Goal: Transaction & Acquisition: Book appointment/travel/reservation

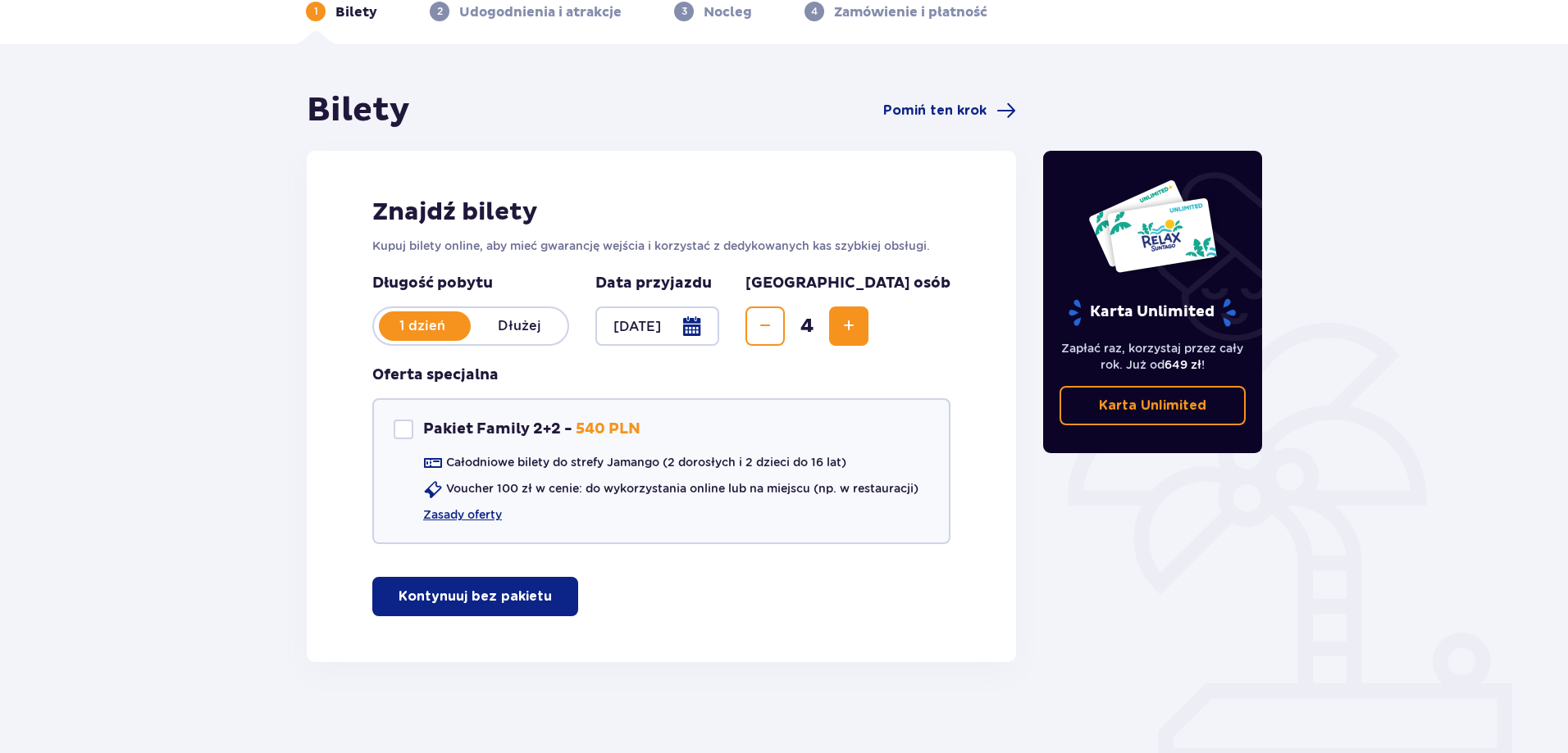
scroll to position [91, 0]
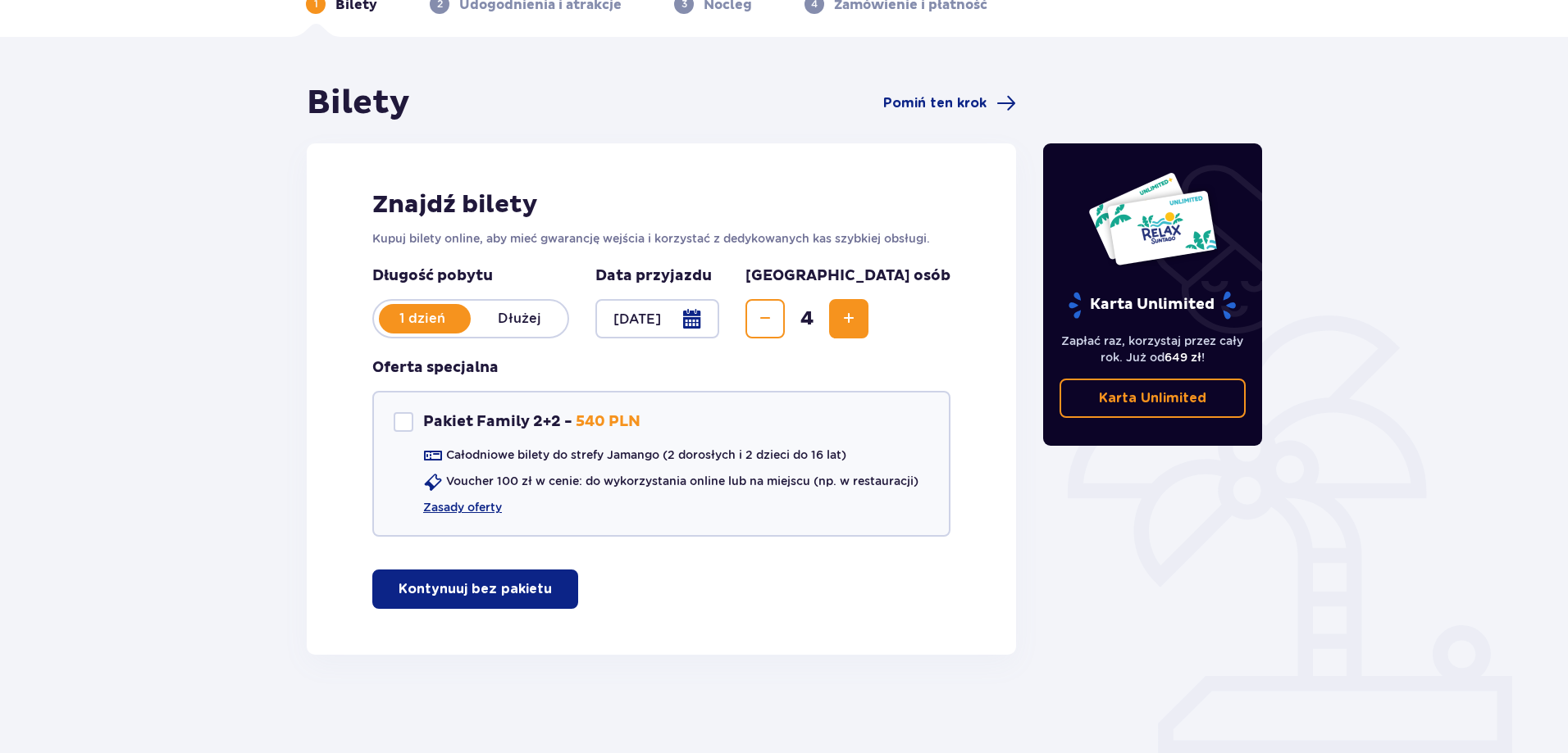
click at [505, 591] on p "Kontynuuj bez pakietu" at bounding box center [474, 589] width 154 height 18
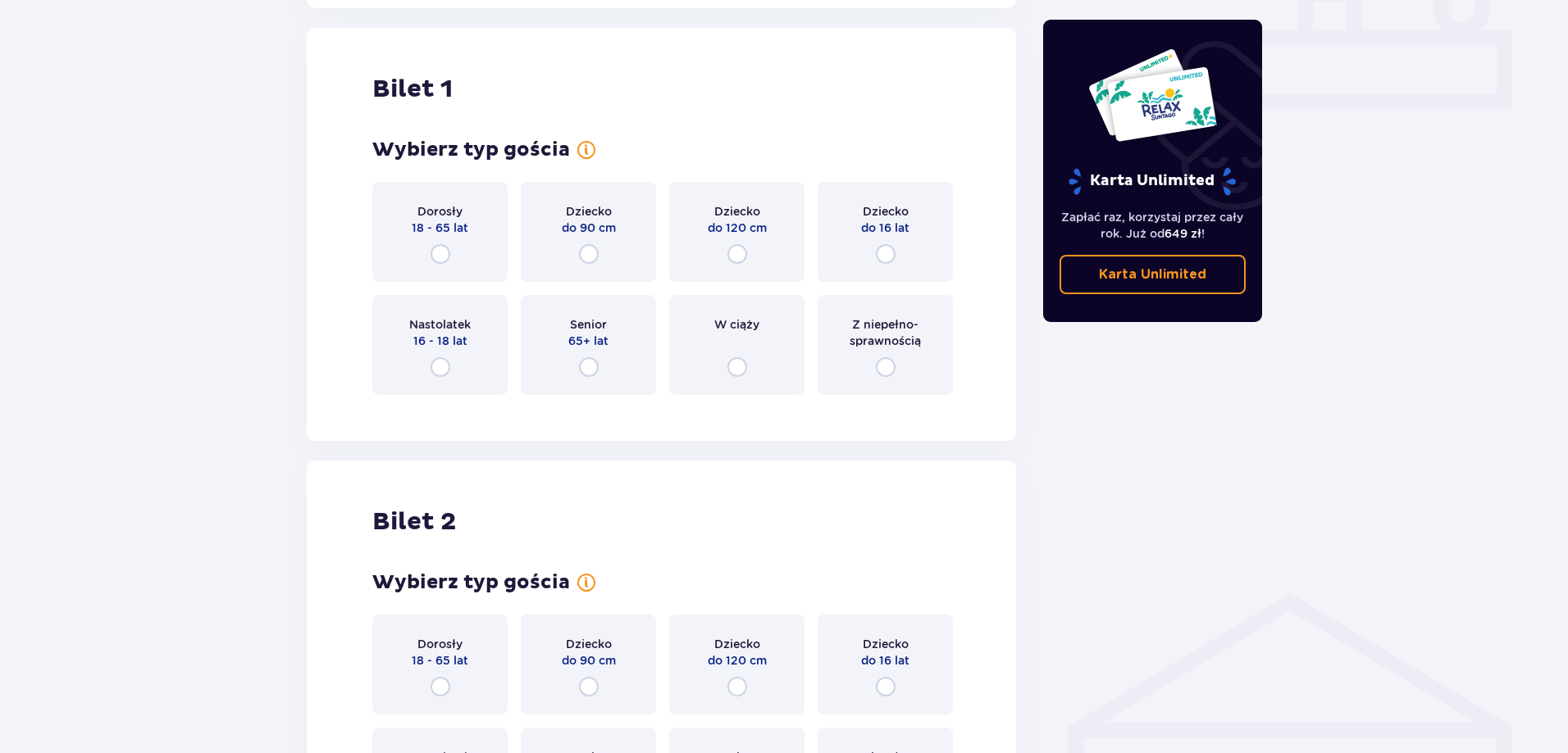
scroll to position [746, 0]
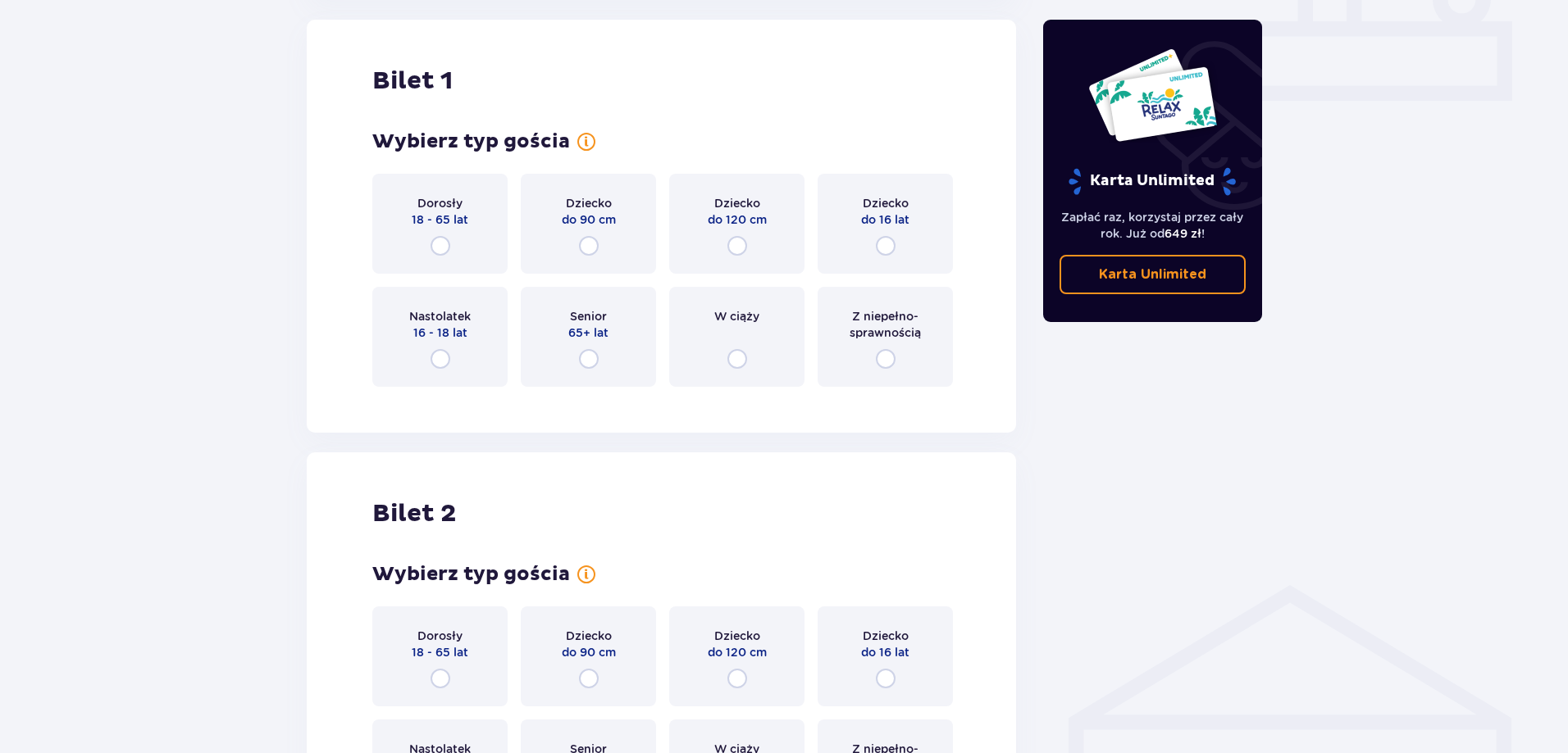
click at [440, 248] on input "radio" at bounding box center [440, 245] width 20 height 20
radio input "true"
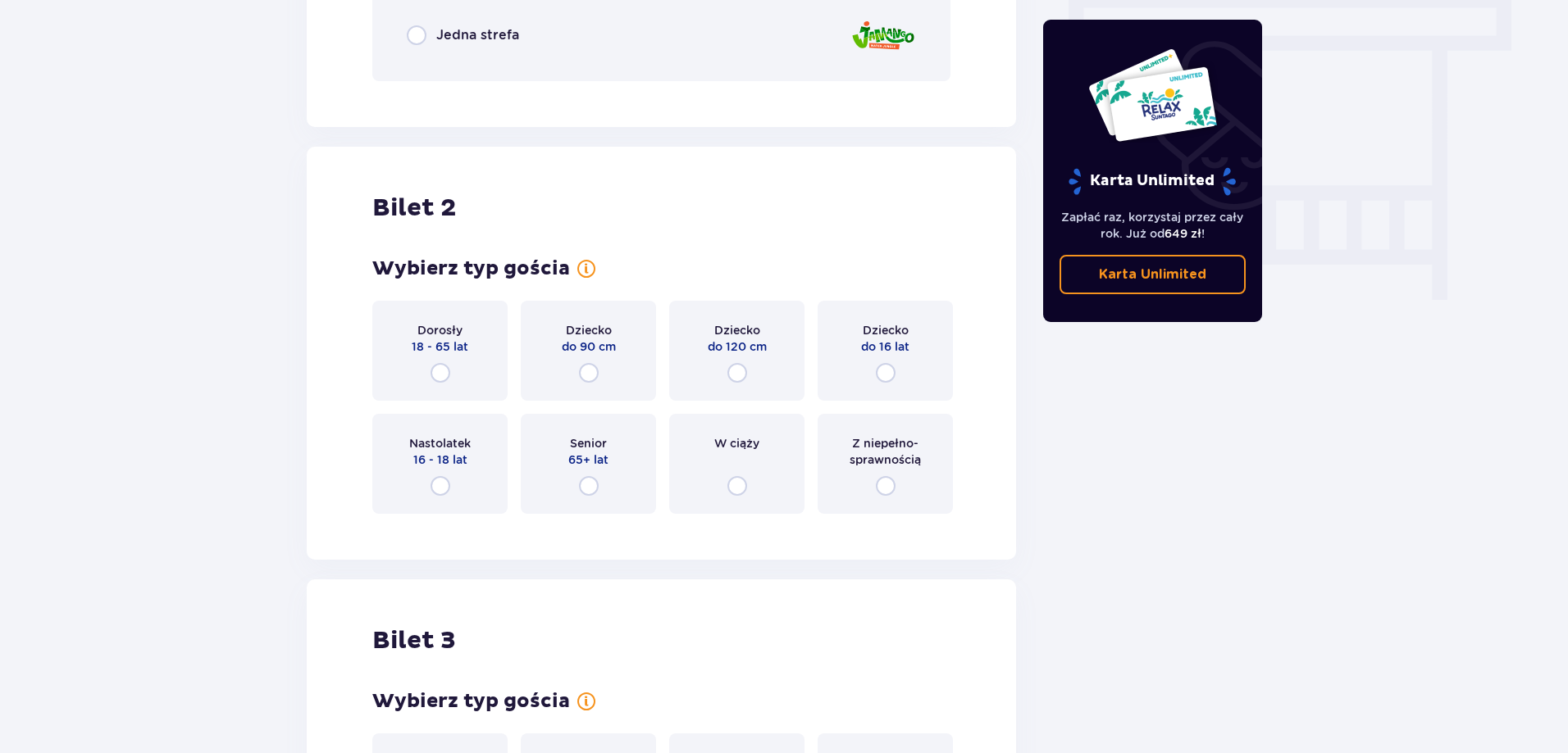
scroll to position [1474, 0]
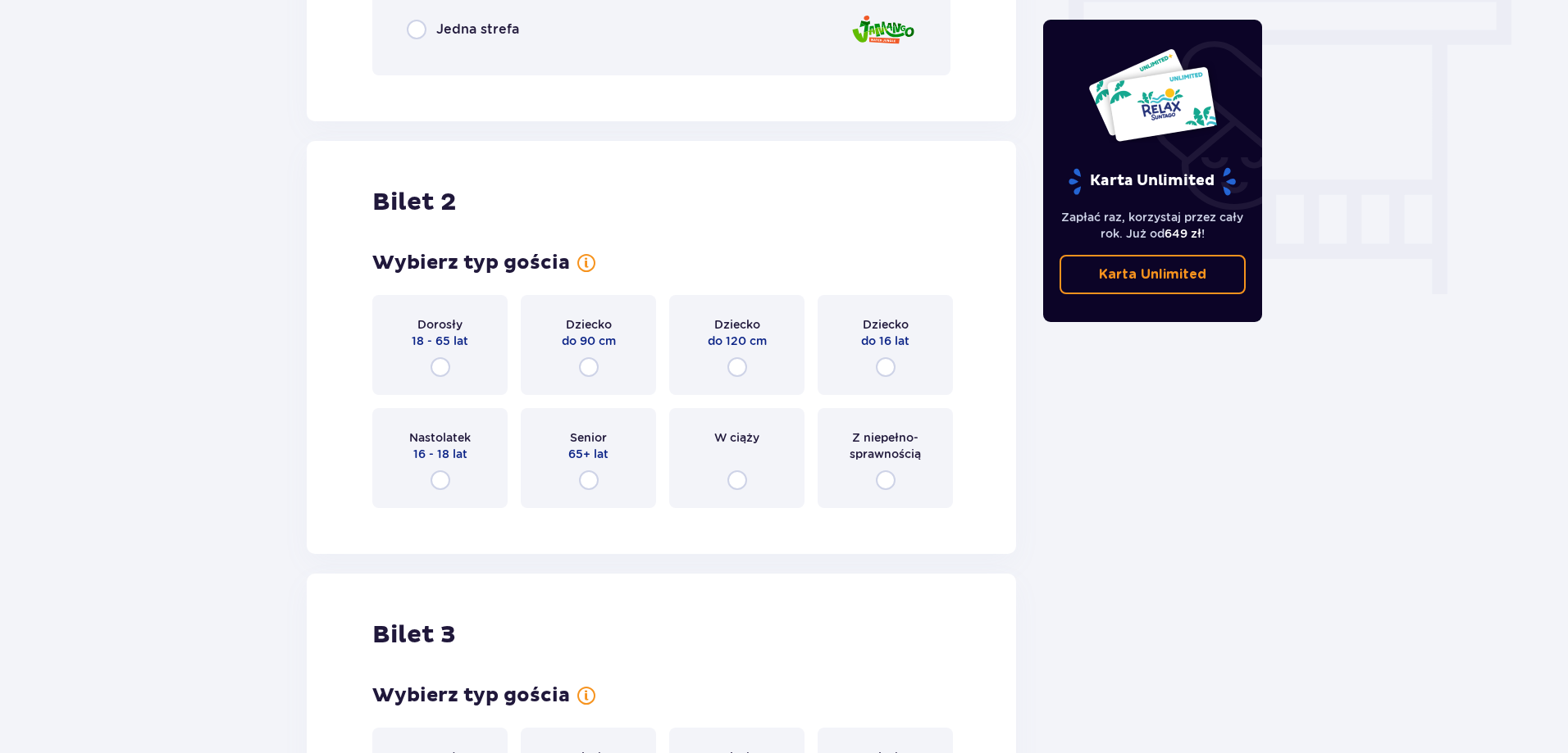
click at [438, 362] on input "radio" at bounding box center [440, 367] width 20 height 20
radio input "true"
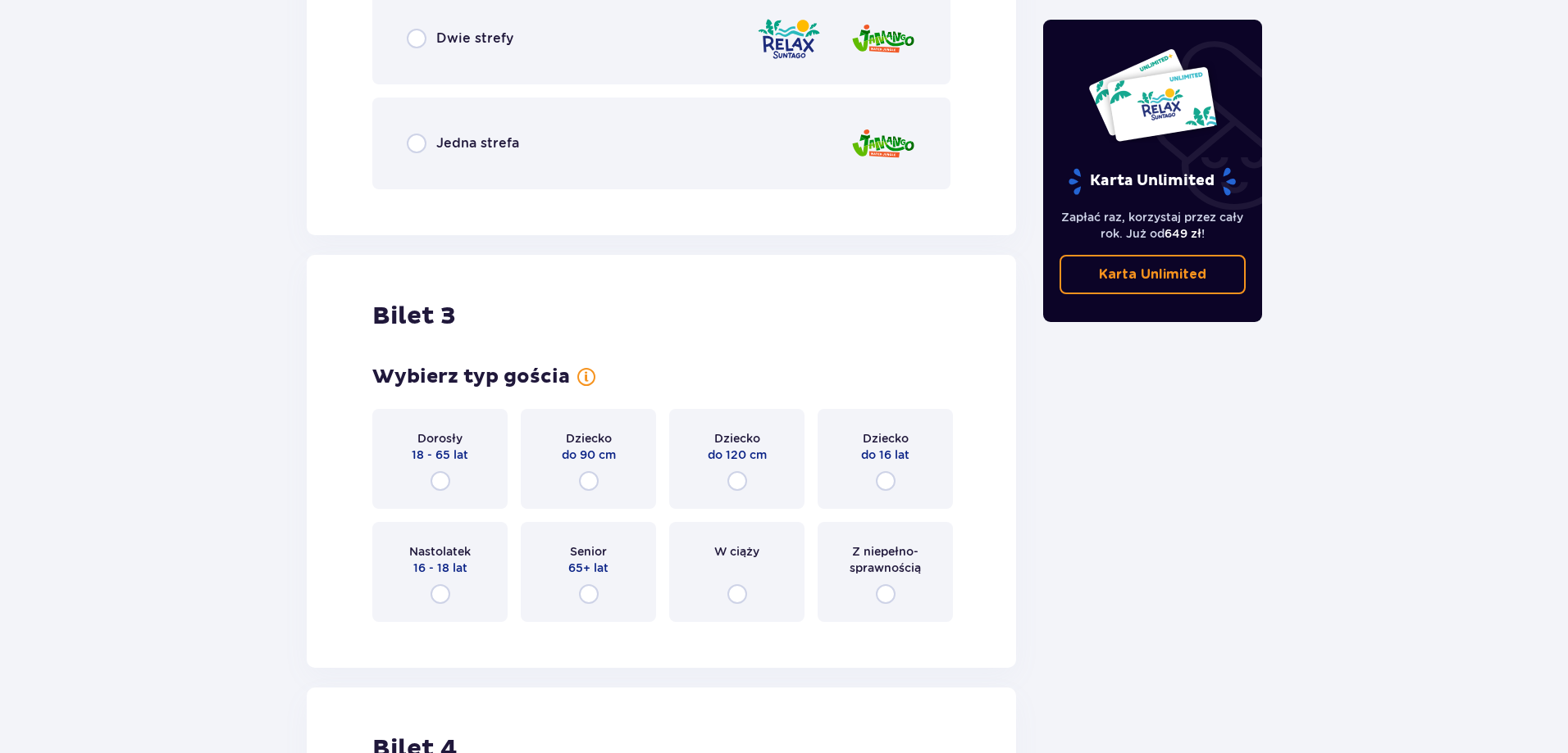
scroll to position [2241, 0]
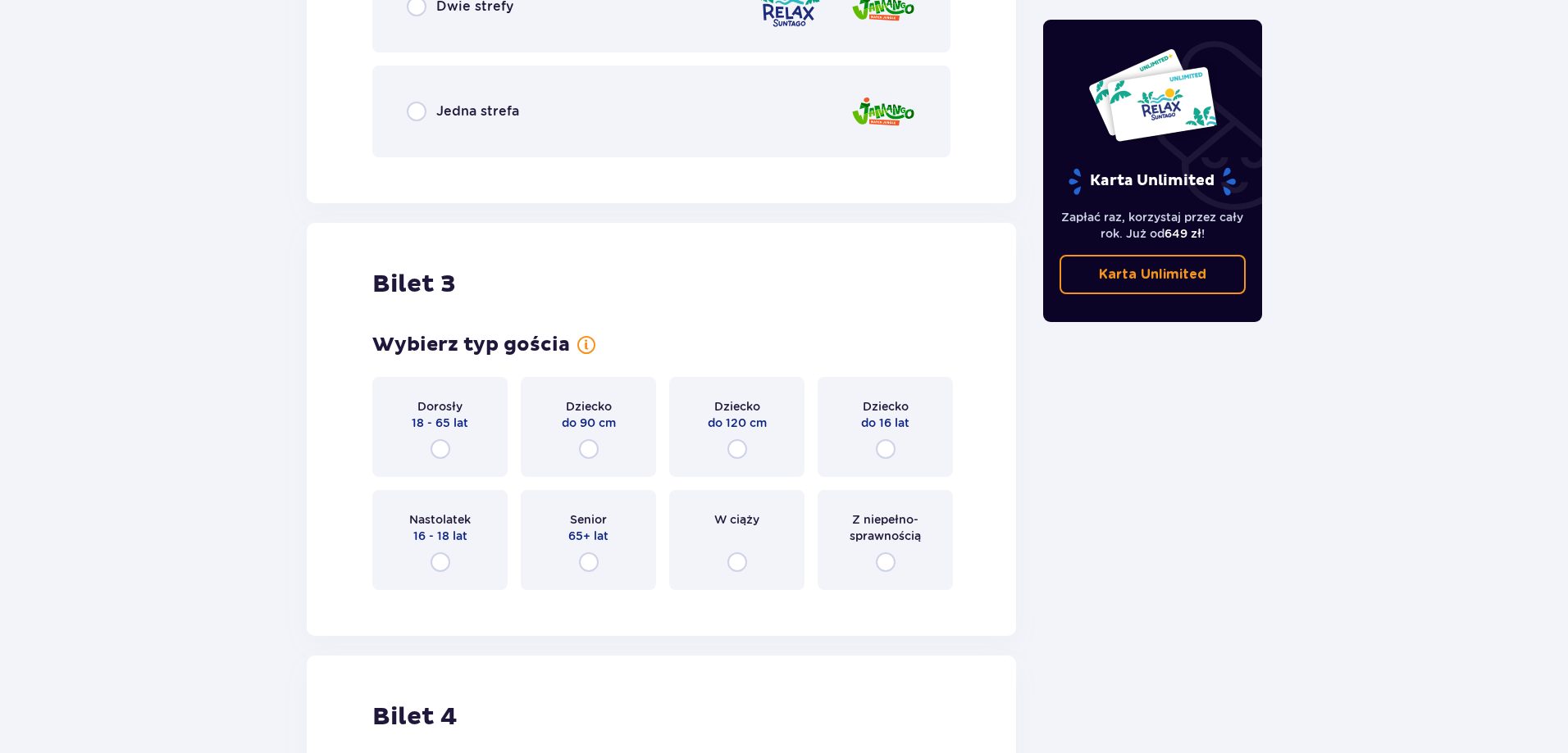
click at [438, 563] on input "radio" at bounding box center [440, 562] width 20 height 20
radio input "true"
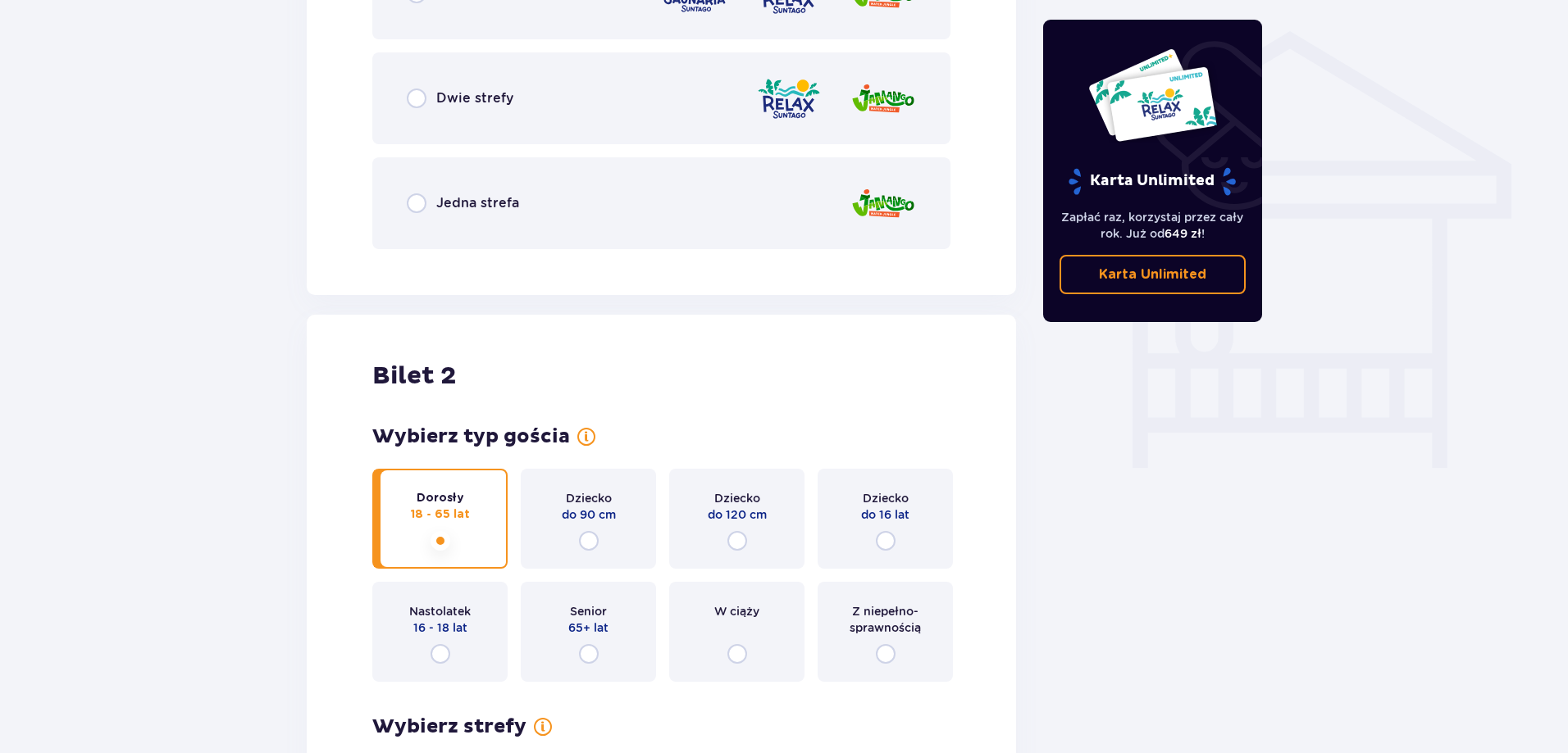
scroll to position [1287, 0]
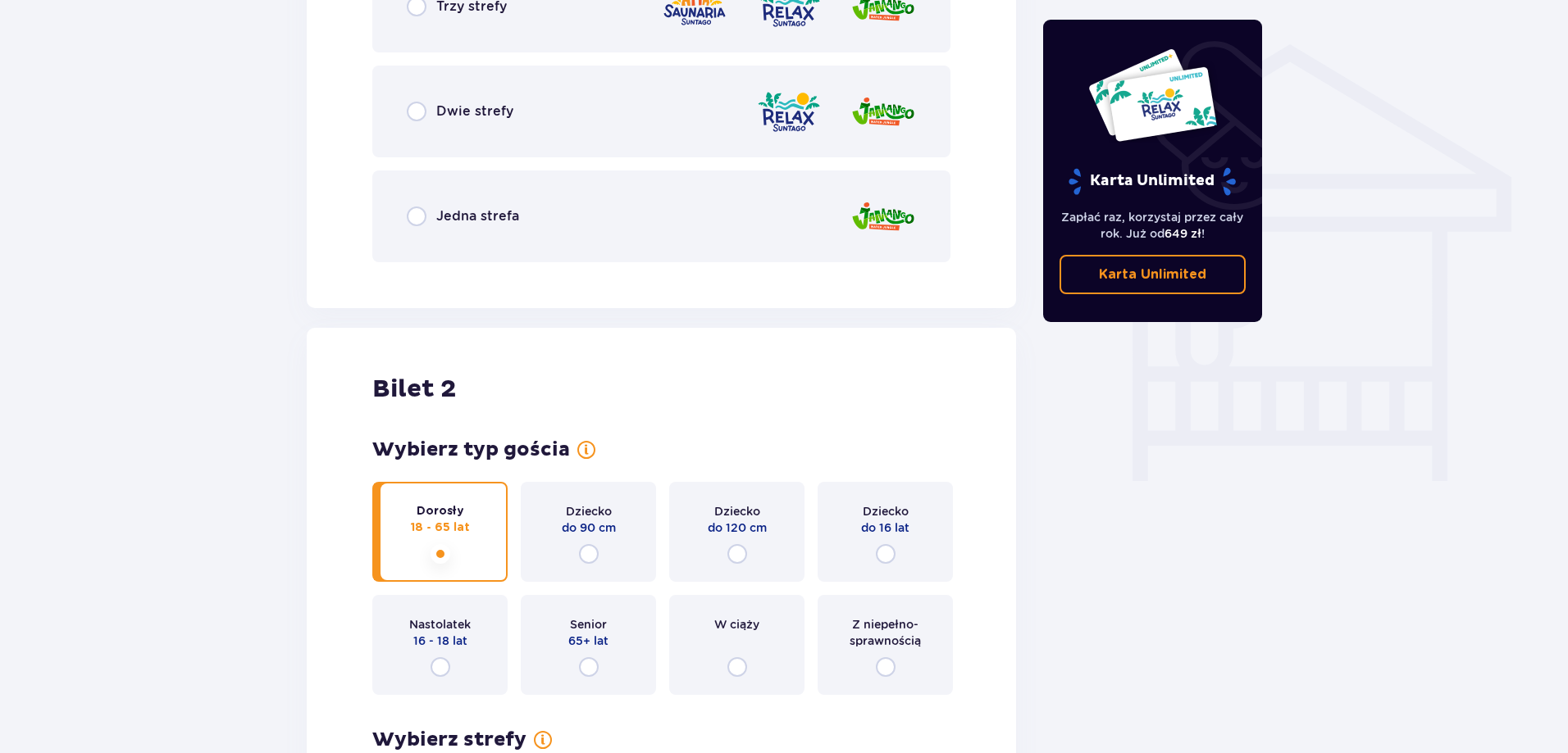
click at [435, 667] on input "radio" at bounding box center [440, 667] width 20 height 20
radio input "true"
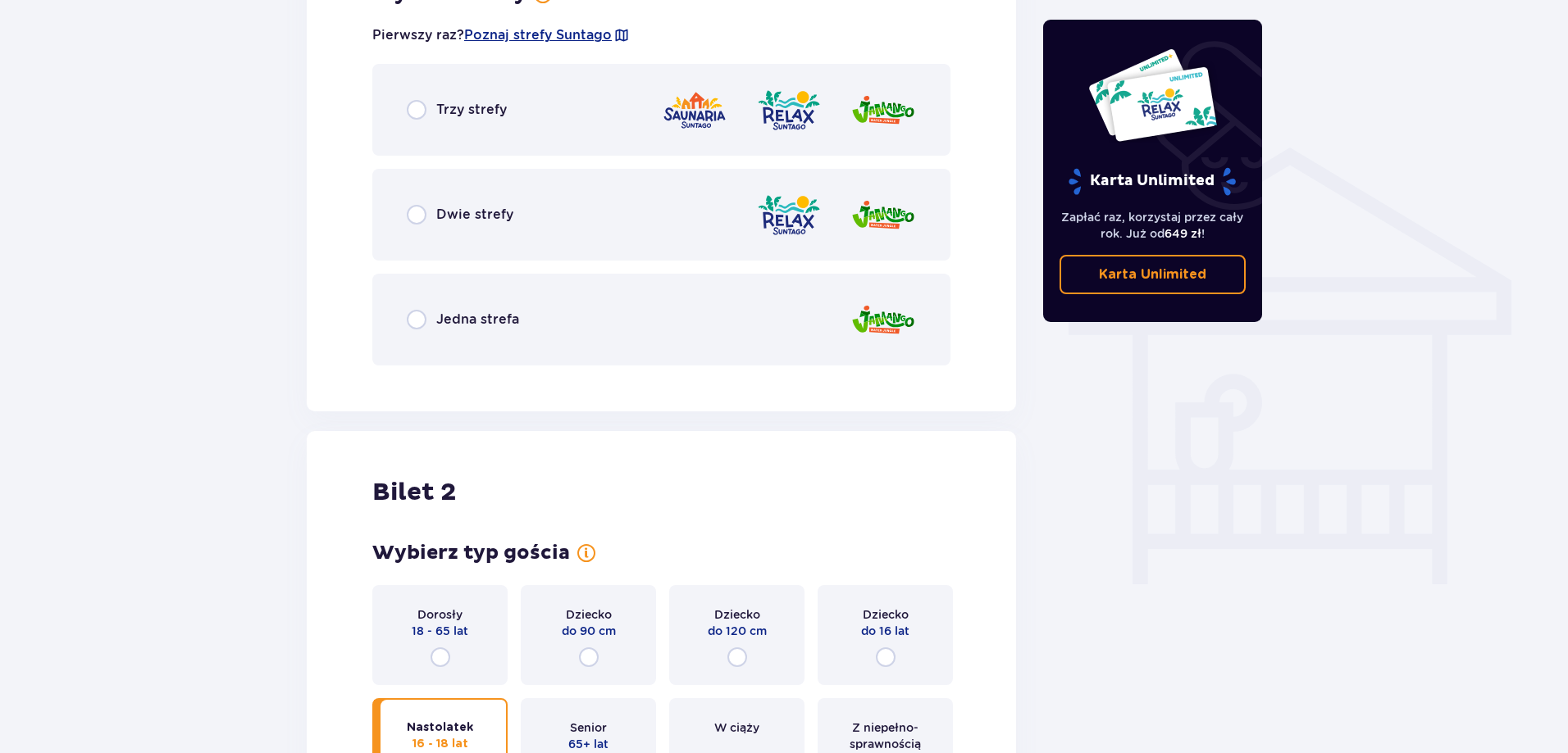
scroll to position [1667, 0]
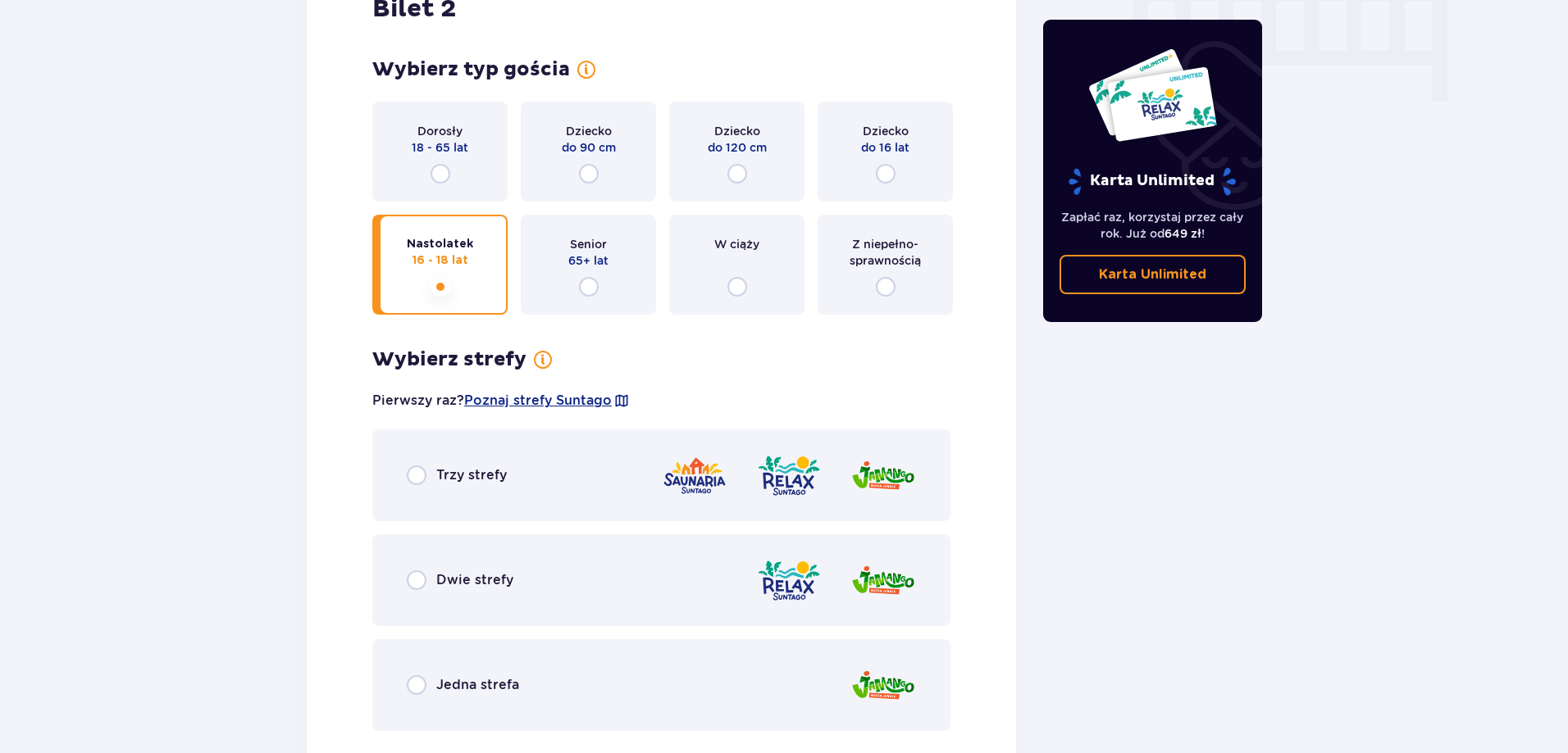
click at [441, 175] on input "radio" at bounding box center [440, 174] width 20 height 20
radio input "true"
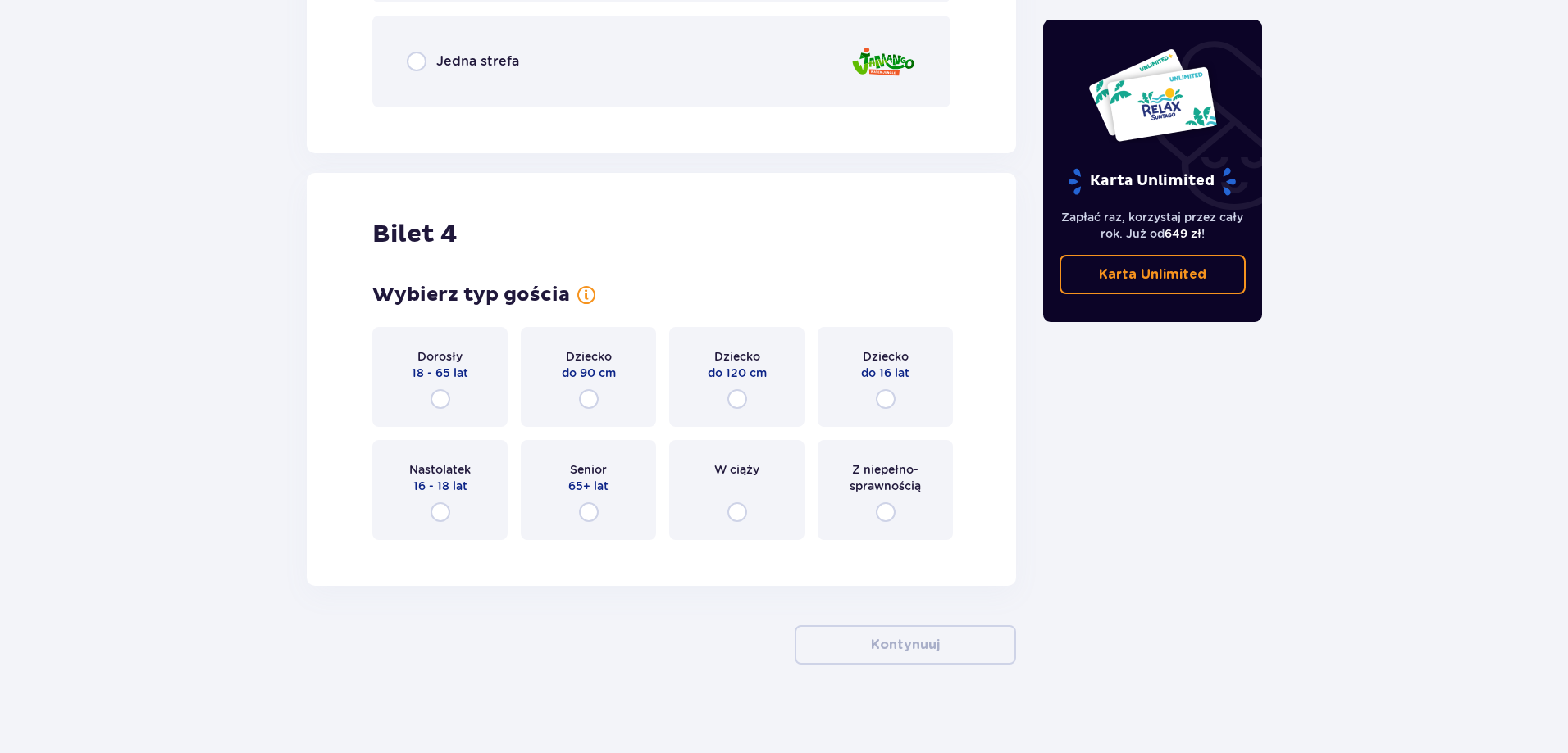
scroll to position [3150, 0]
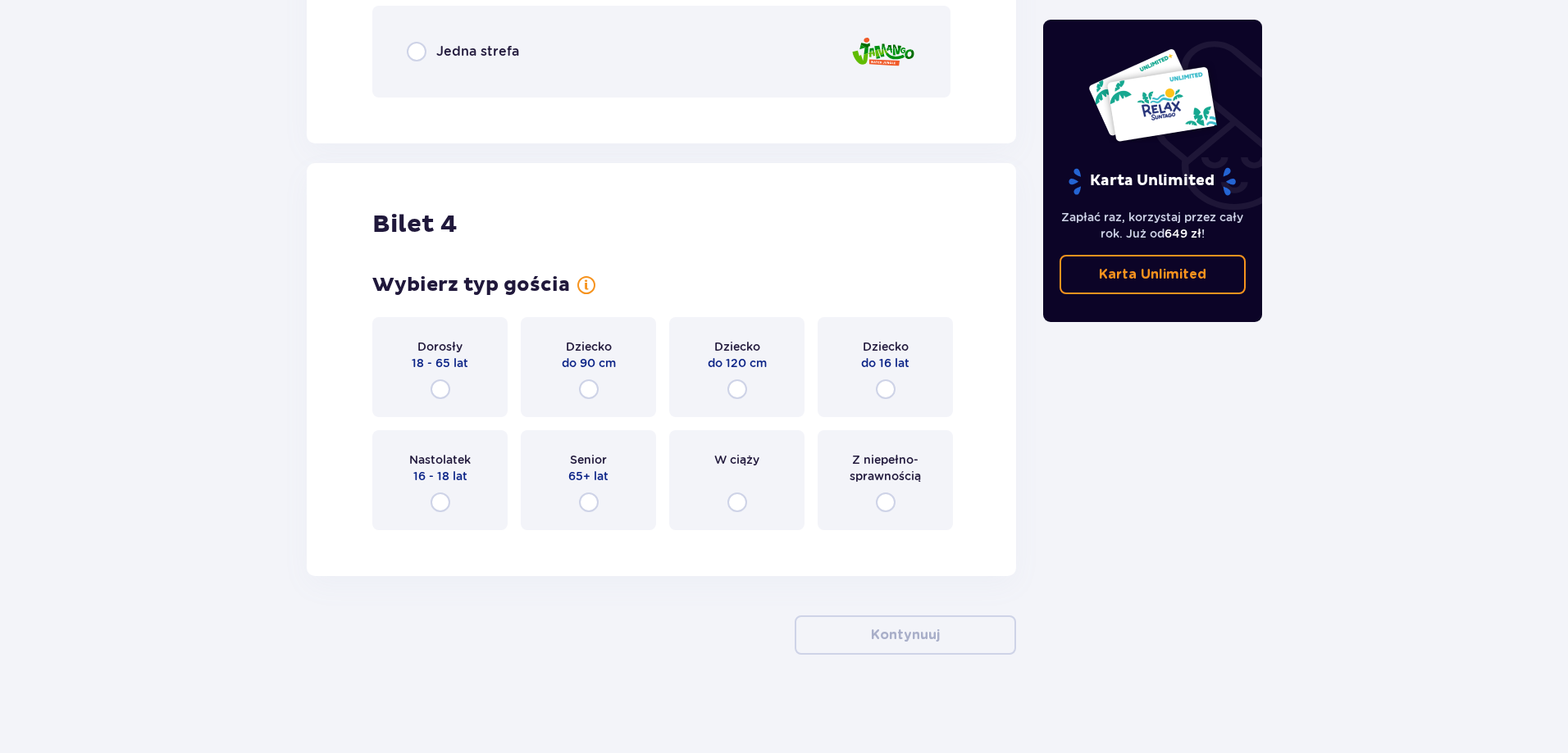
click at [445, 500] on input "radio" at bounding box center [440, 503] width 20 height 20
radio input "true"
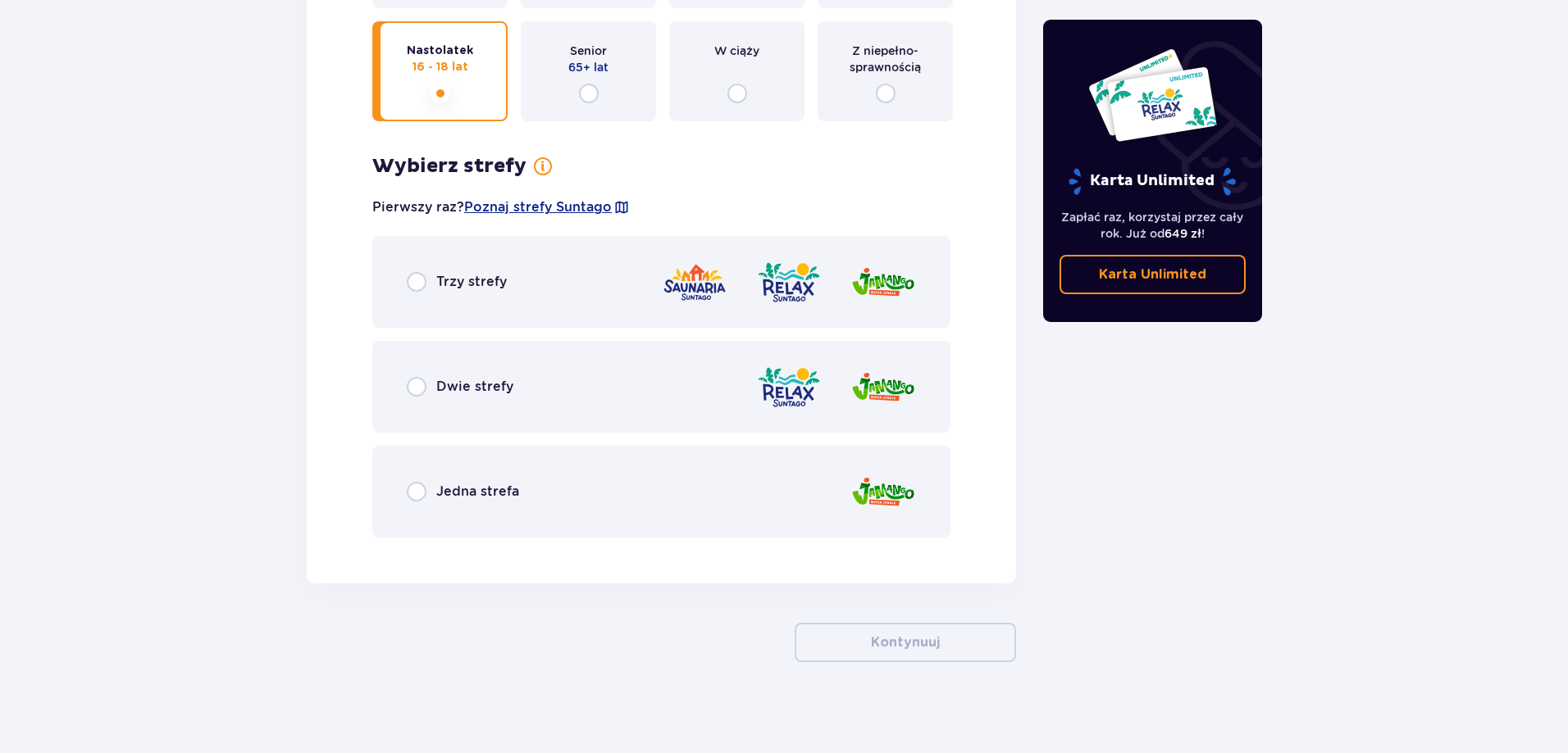
scroll to position [3566, 0]
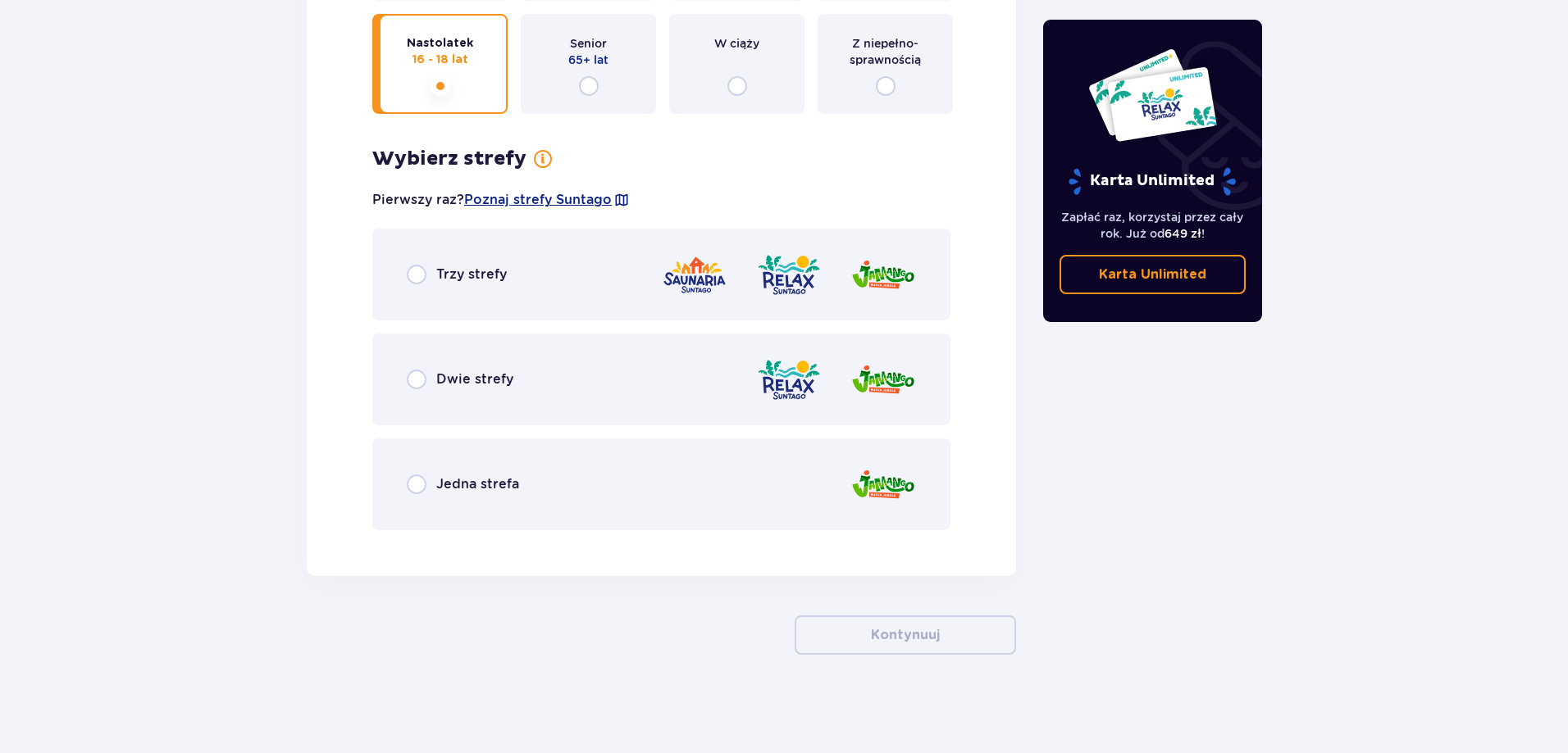
click at [403, 389] on div "Dwie strefy" at bounding box center [661, 379] width 578 height 92
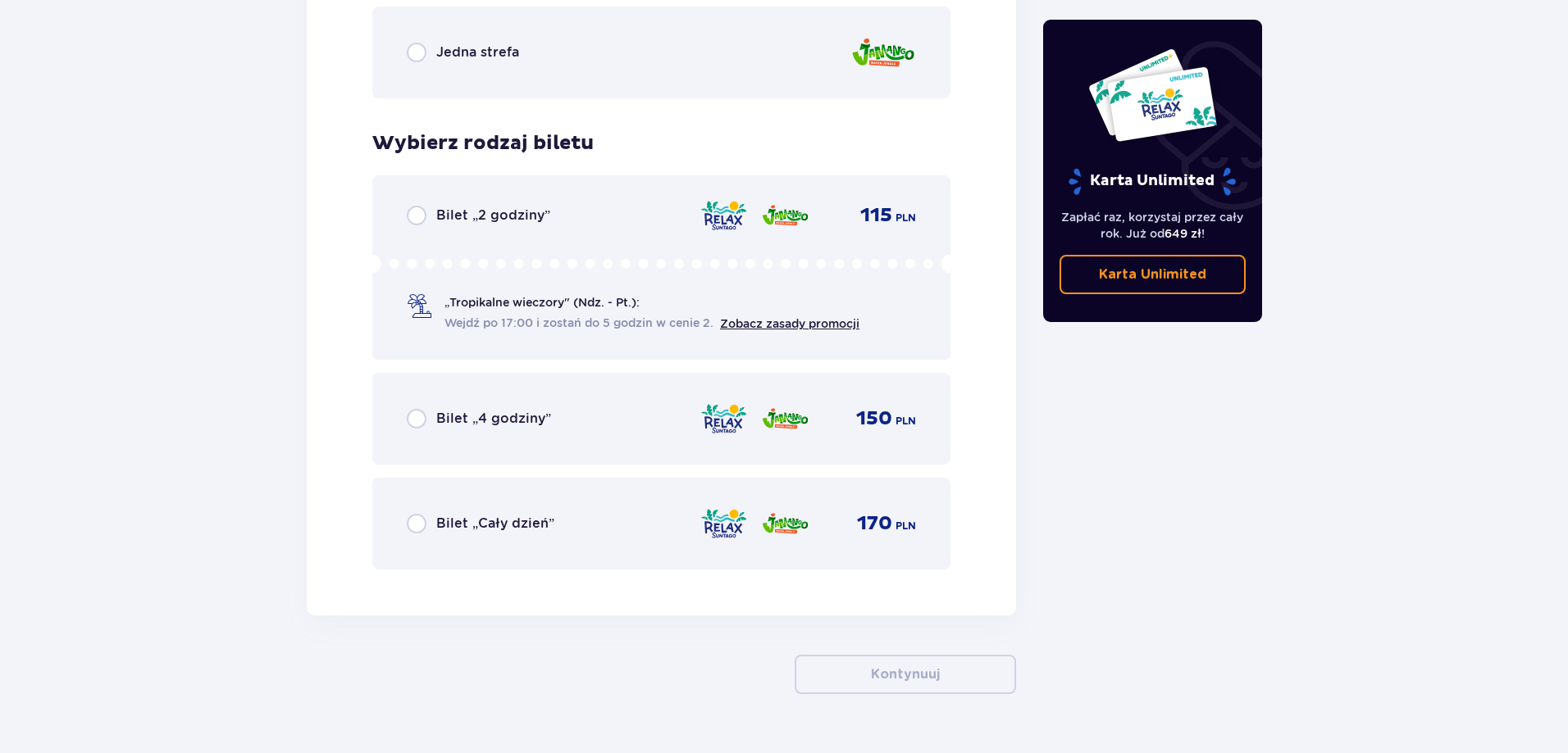
scroll to position [3956, 0]
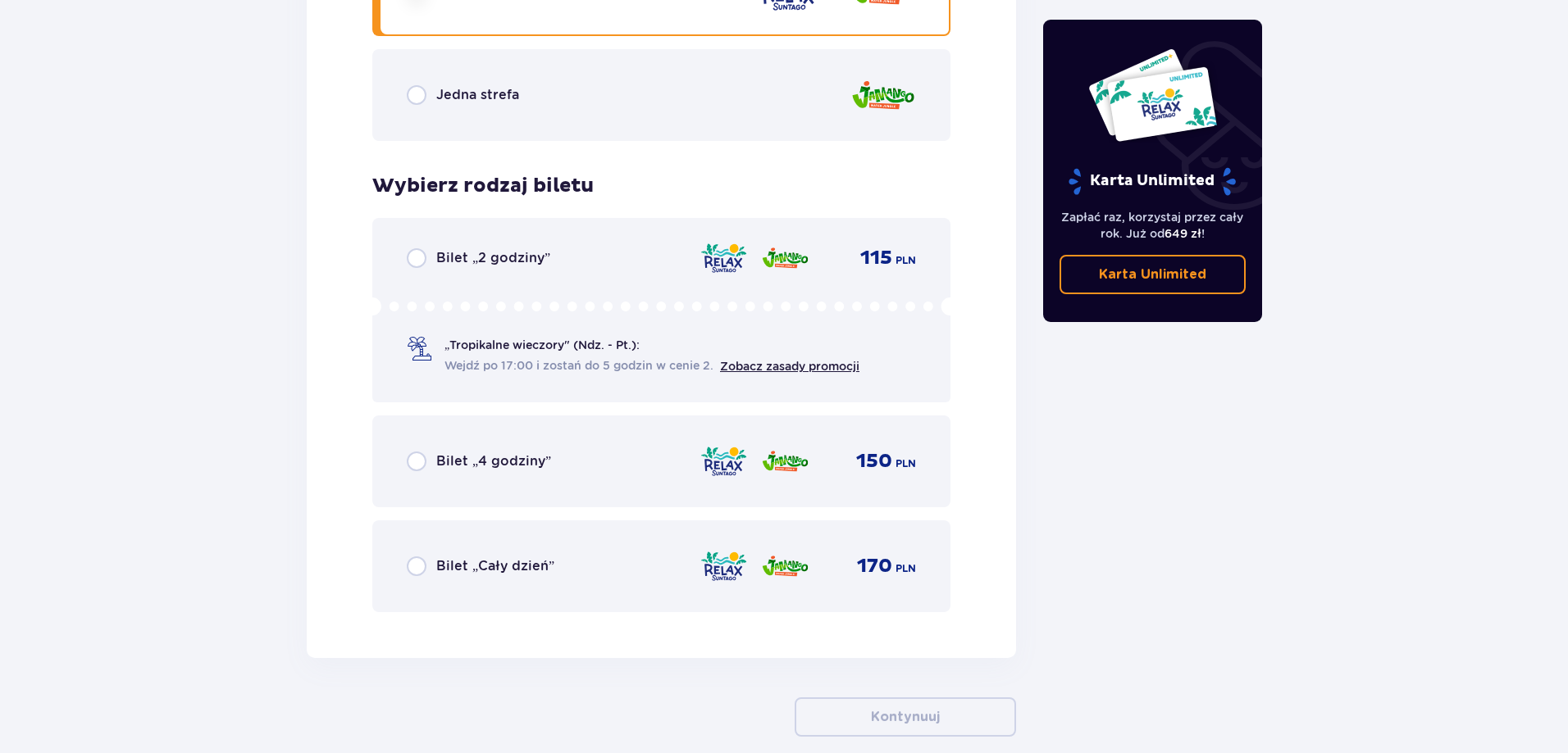
click at [410, 260] on input "radio" at bounding box center [417, 258] width 20 height 20
radio input "true"
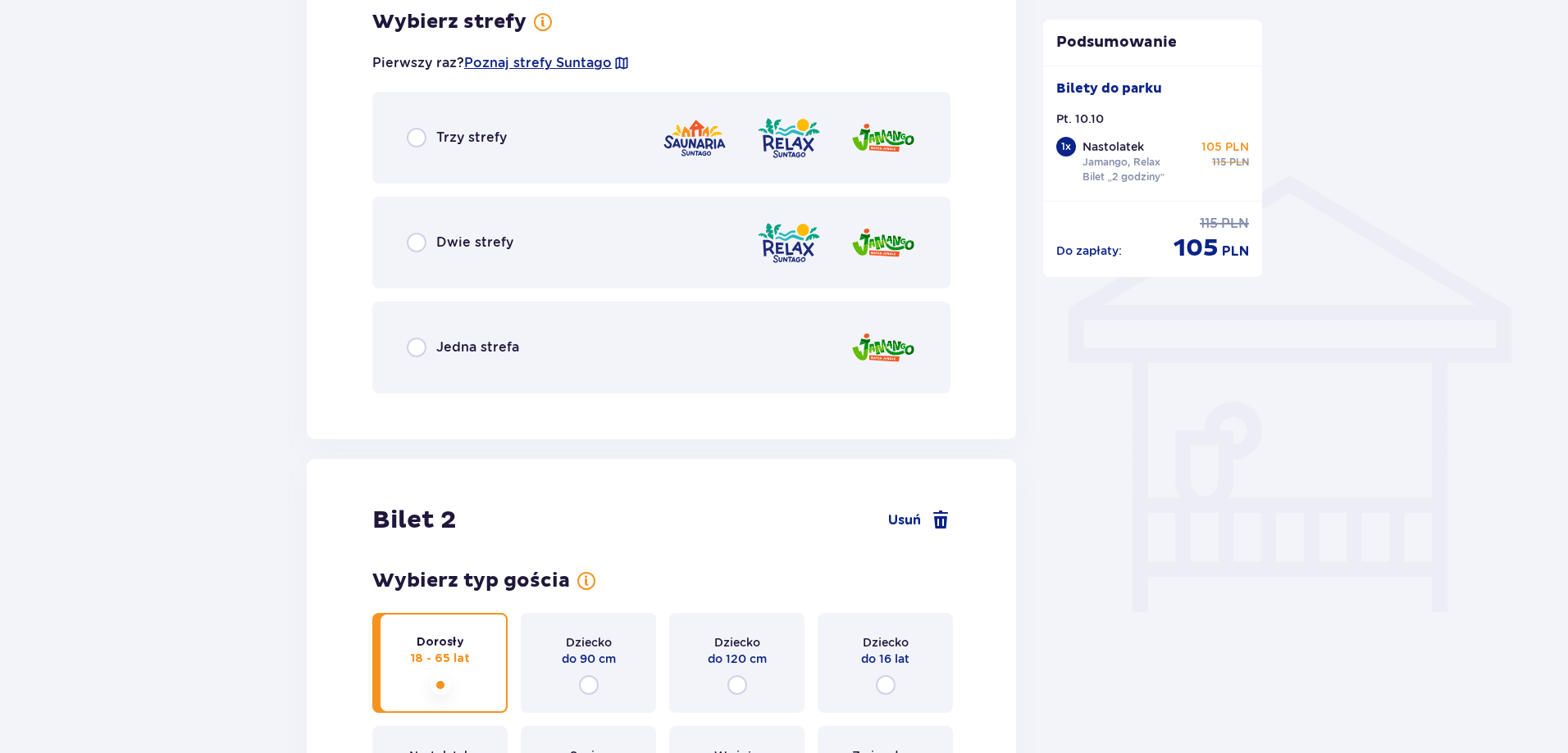
click at [412, 242] on input "radio" at bounding box center [417, 243] width 20 height 20
radio input "true"
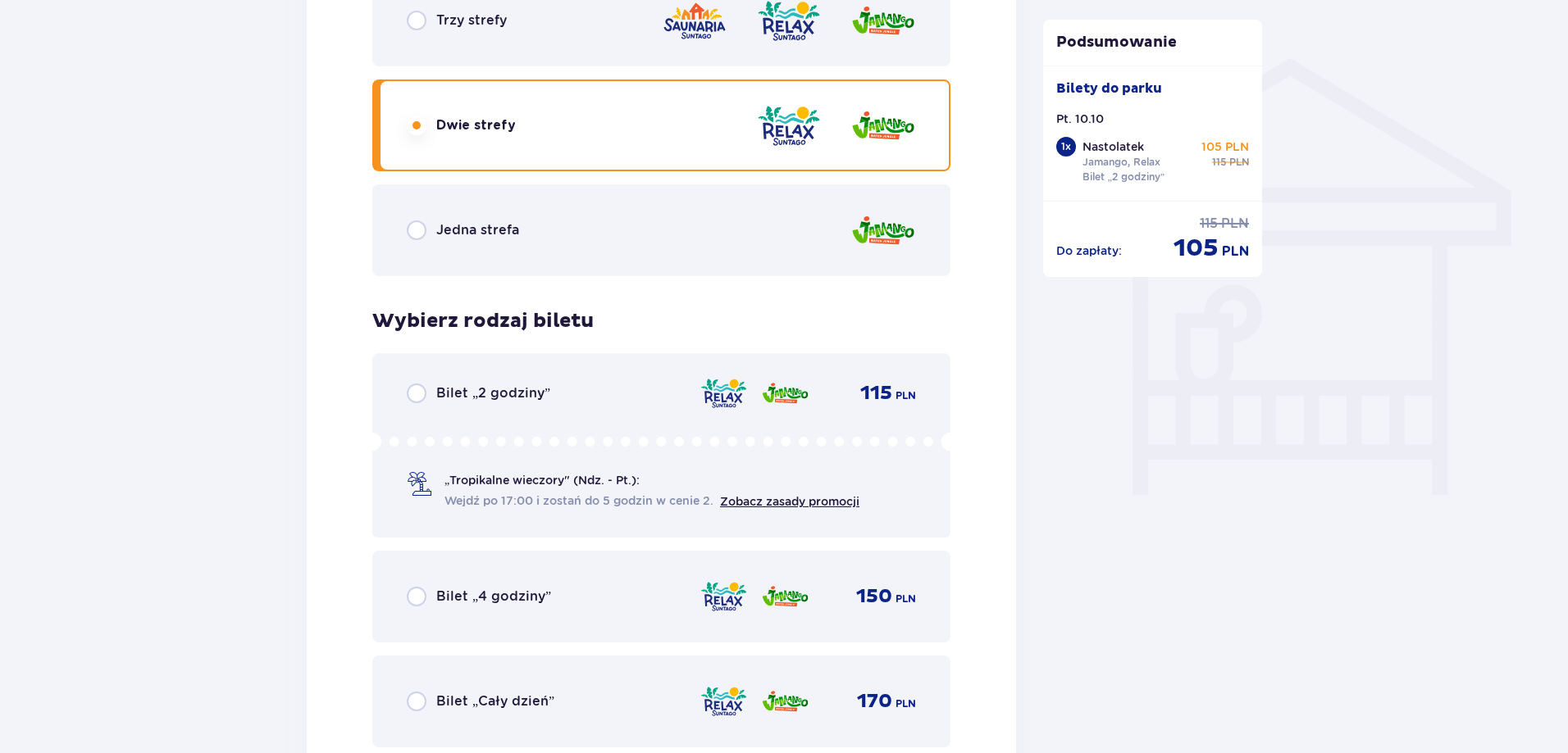
scroll to position [1398, 0]
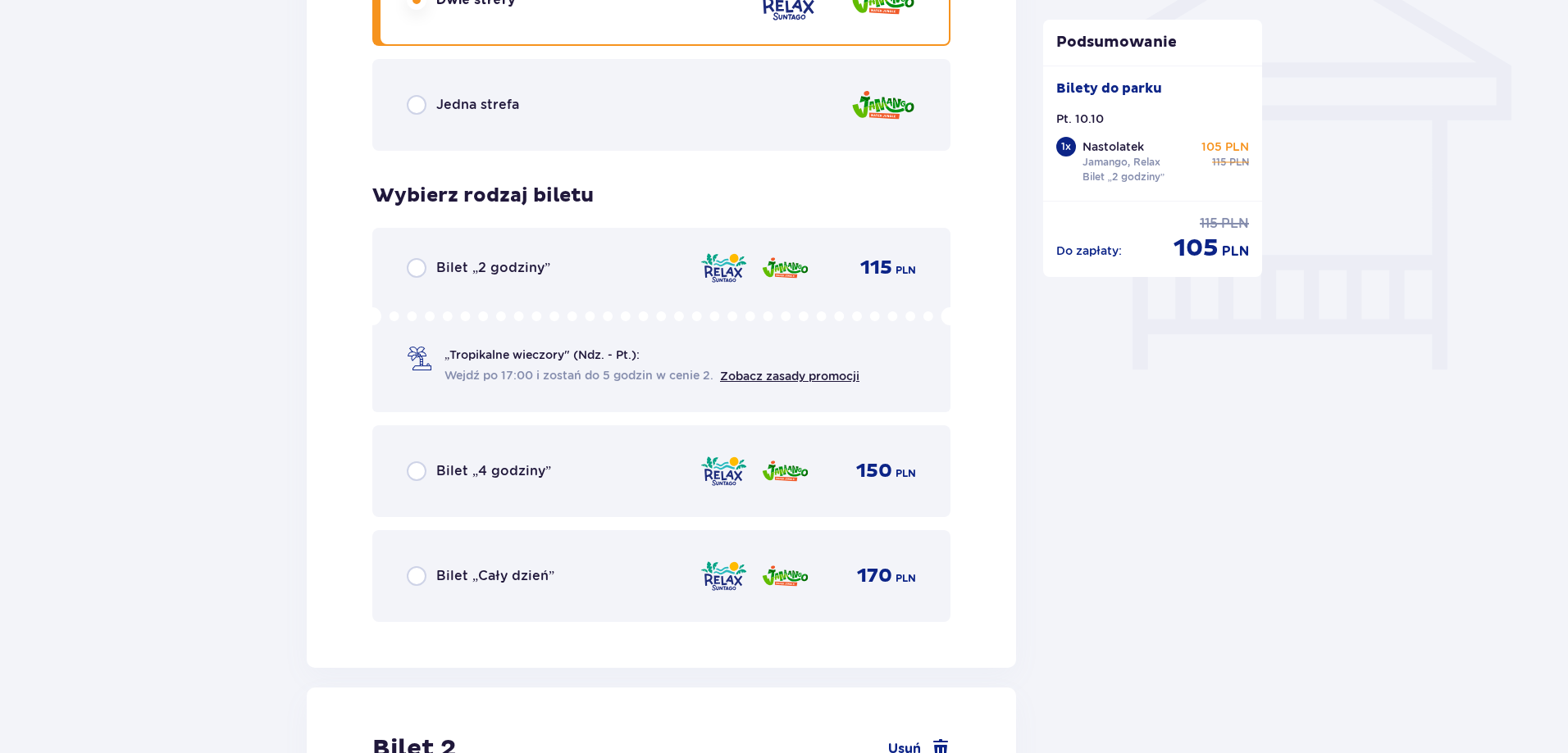
click at [414, 264] on input "radio" at bounding box center [417, 268] width 20 height 20
radio input "true"
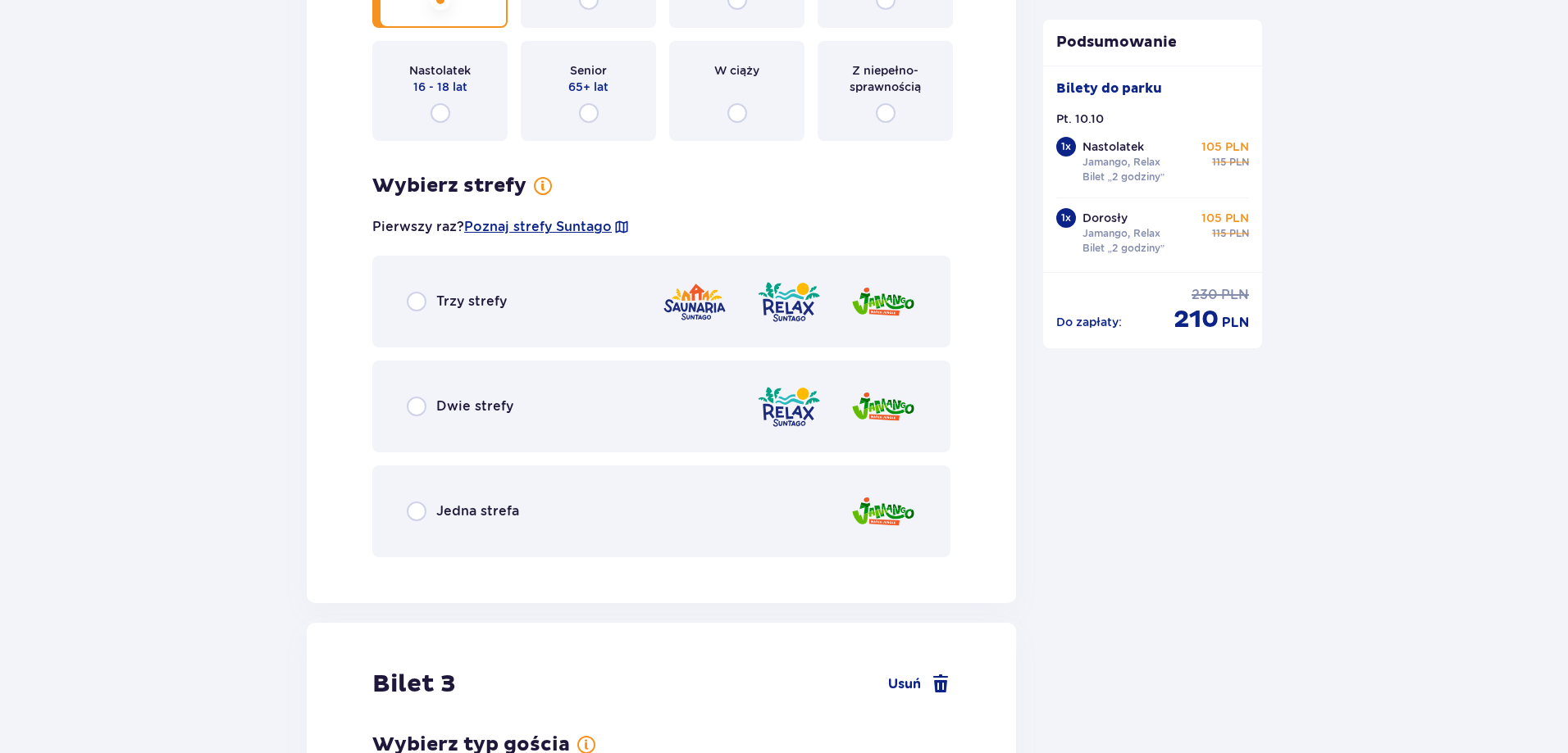
click at [420, 403] on input "radio" at bounding box center [417, 407] width 20 height 20
radio input "true"
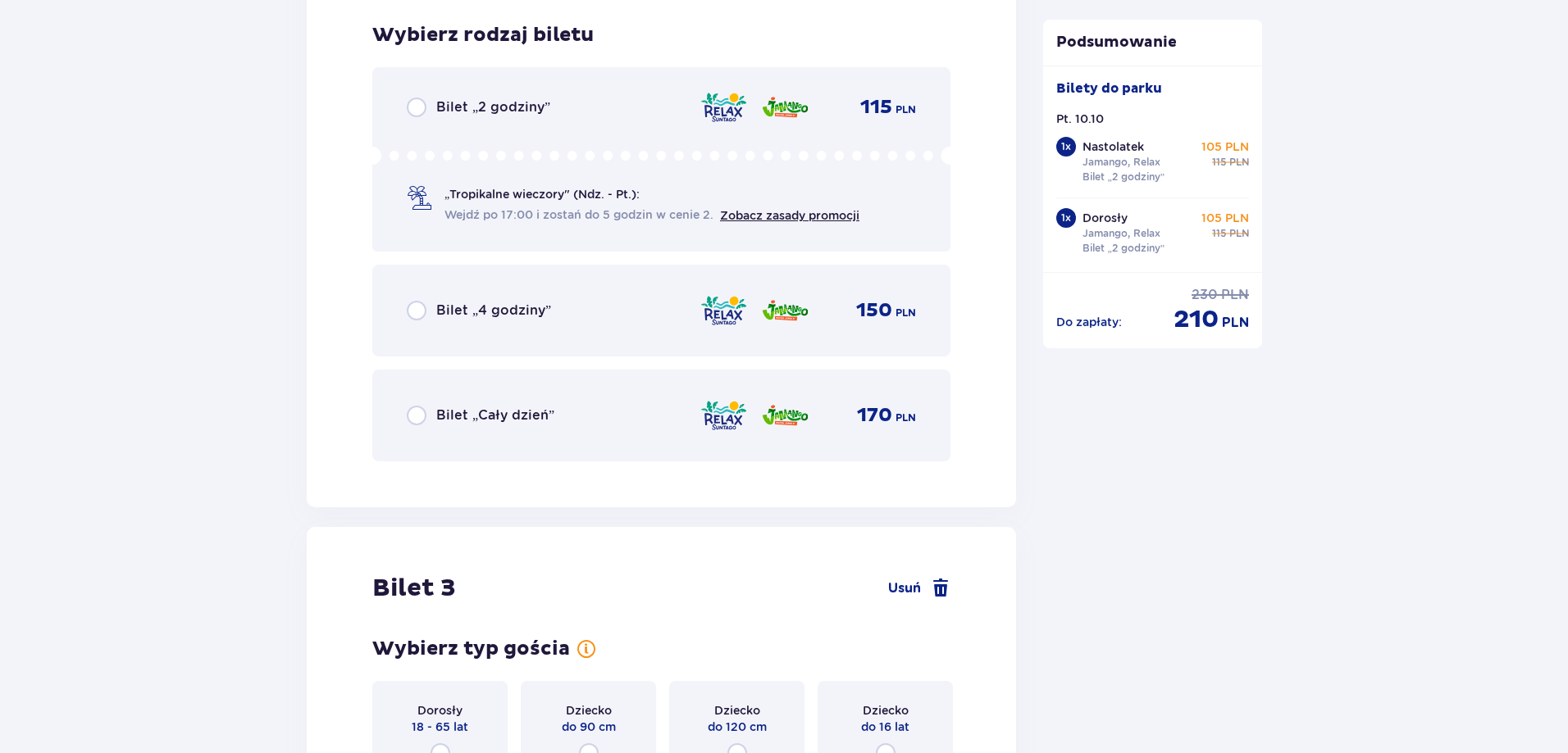
scroll to position [2883, 0]
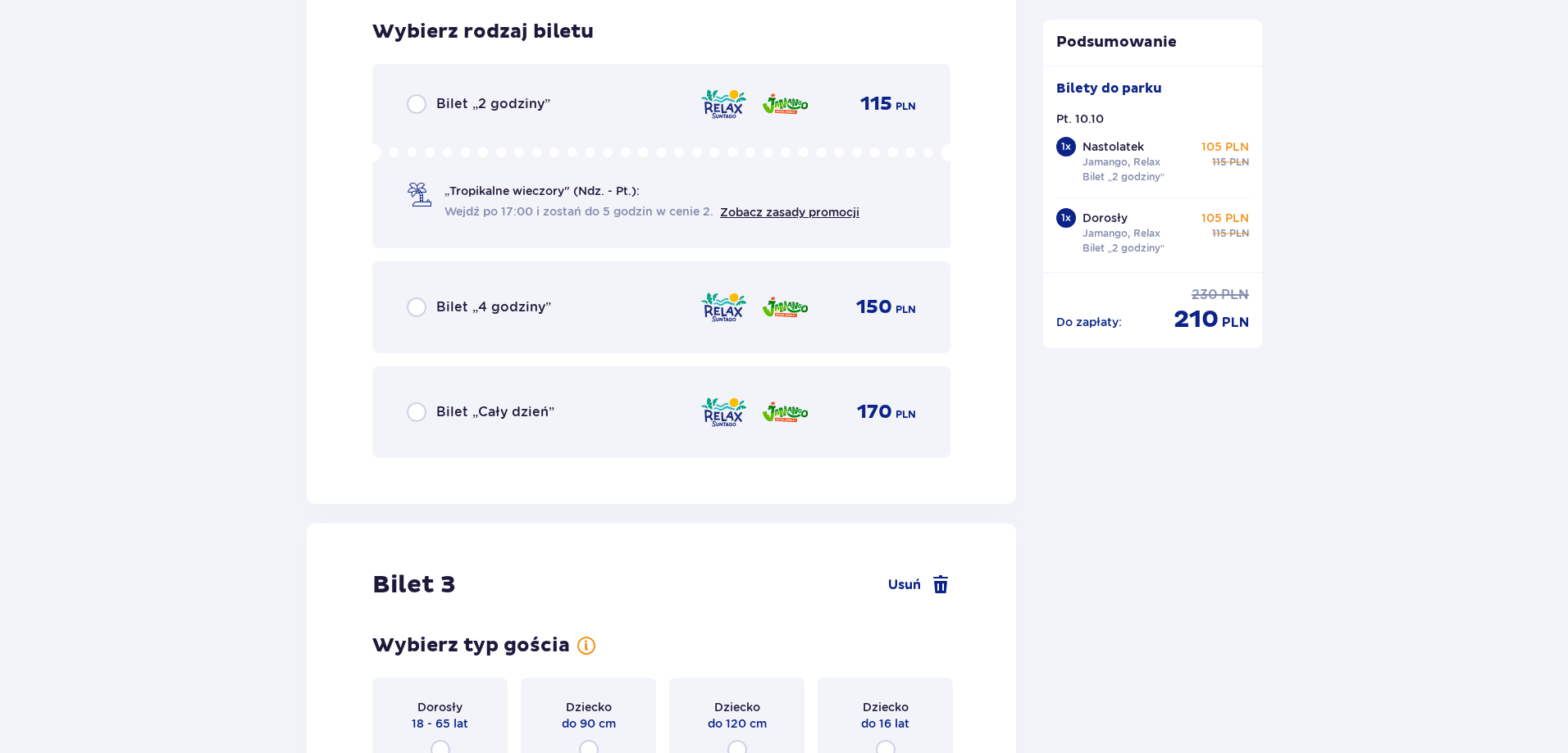
click at [413, 99] on input "radio" at bounding box center [417, 104] width 20 height 20
radio input "true"
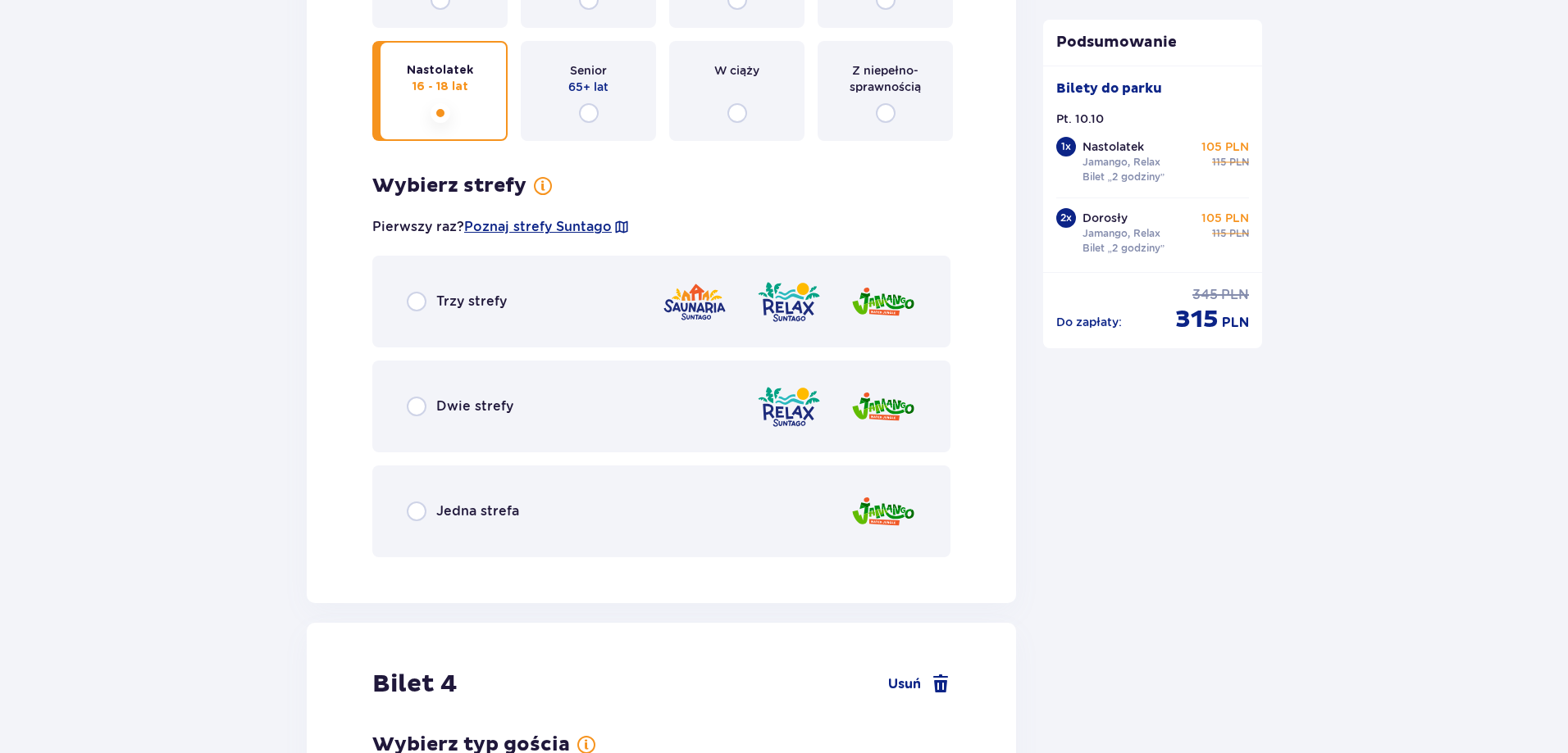
click at [411, 403] on input "radio" at bounding box center [417, 407] width 20 height 20
radio input "true"
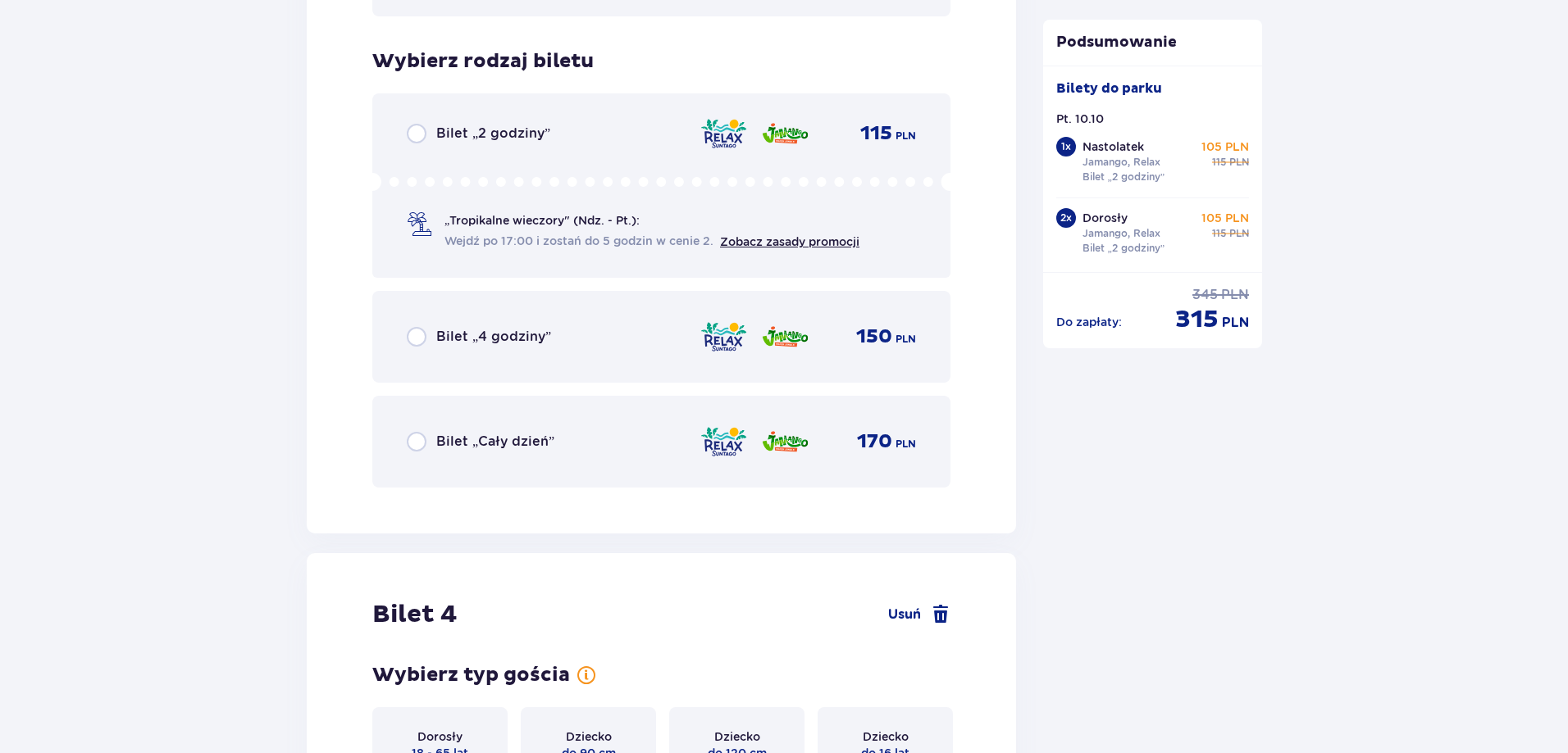
scroll to position [4203, 0]
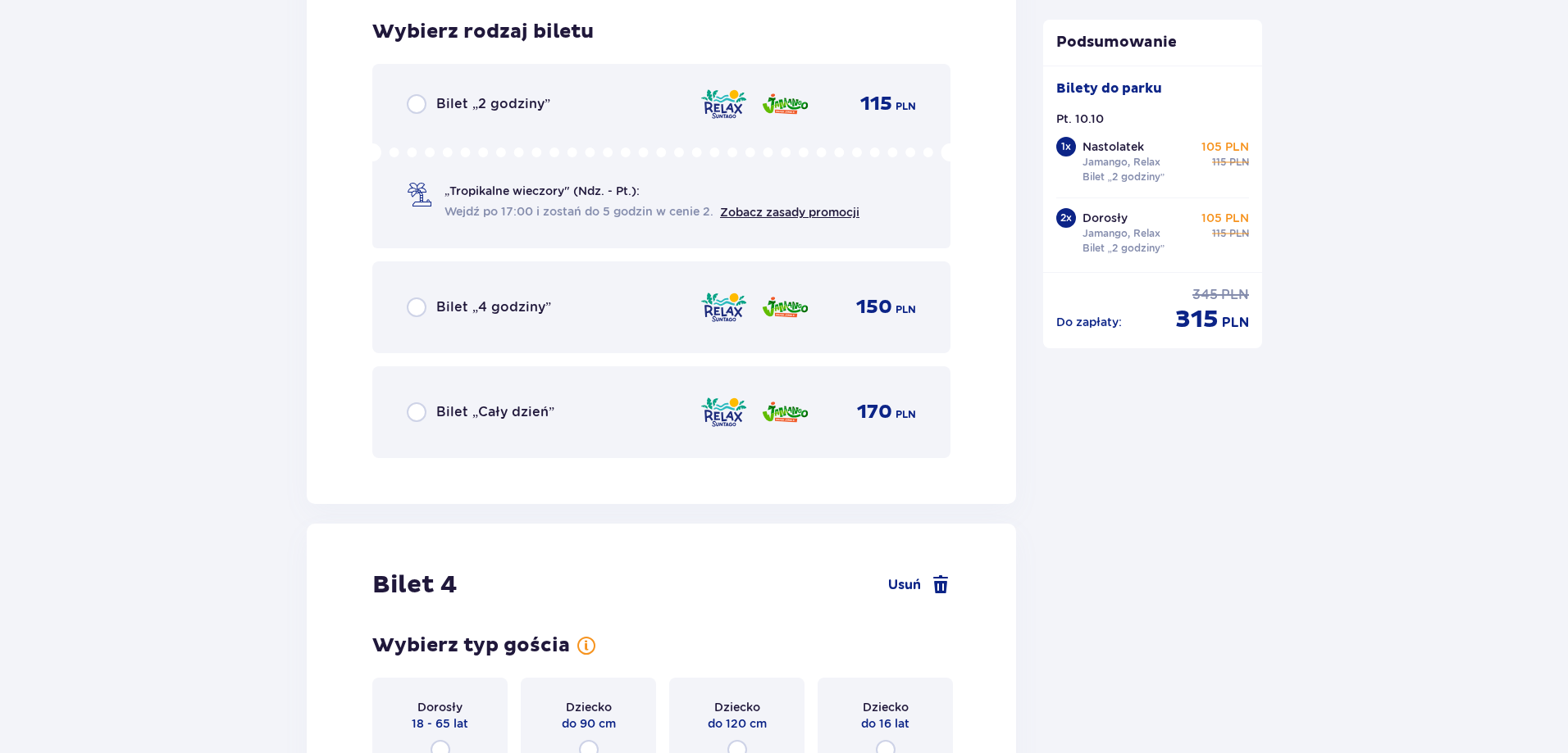
click at [408, 105] on input "radio" at bounding box center [417, 104] width 20 height 20
radio input "true"
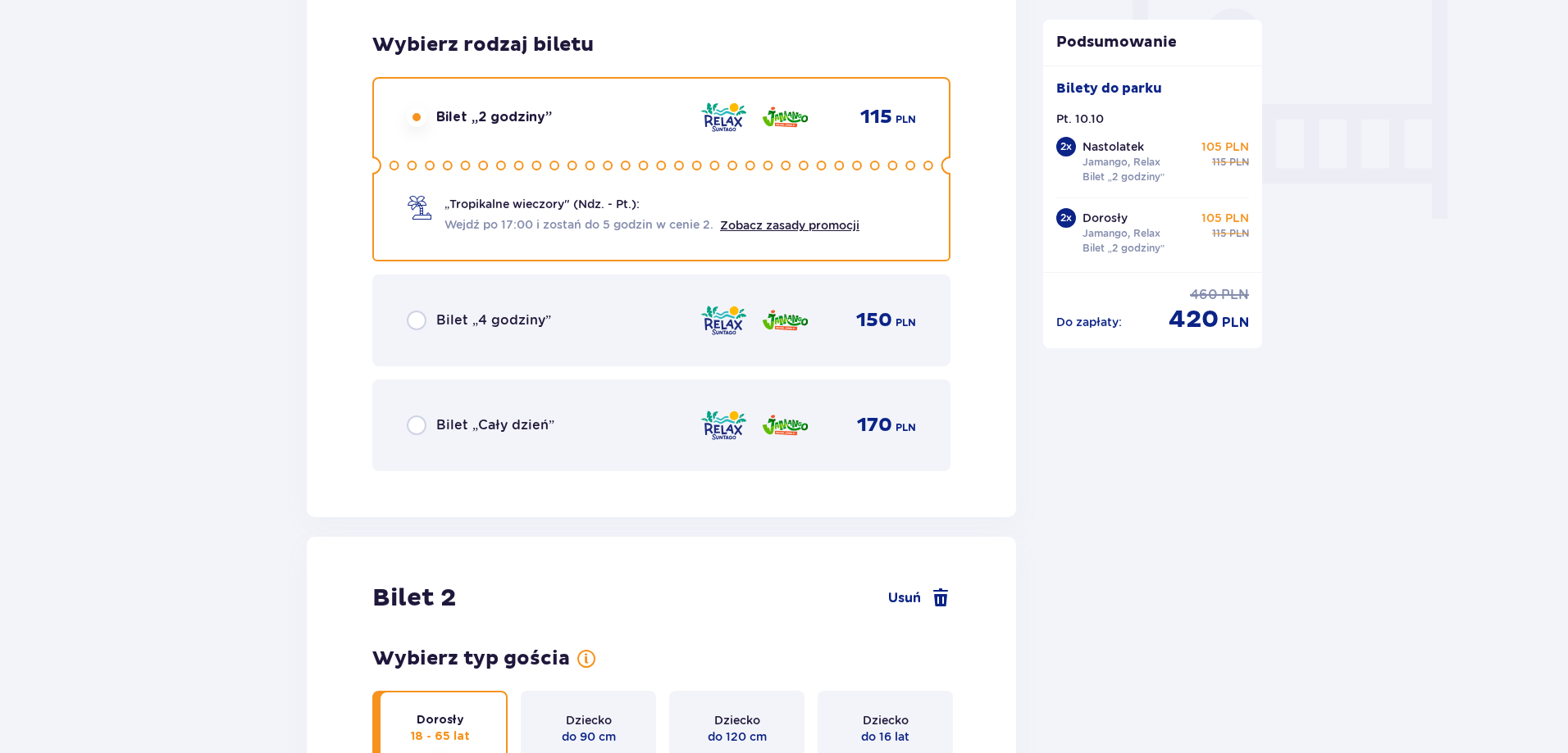
scroll to position [1521, 0]
